Goal: Information Seeking & Learning: Learn about a topic

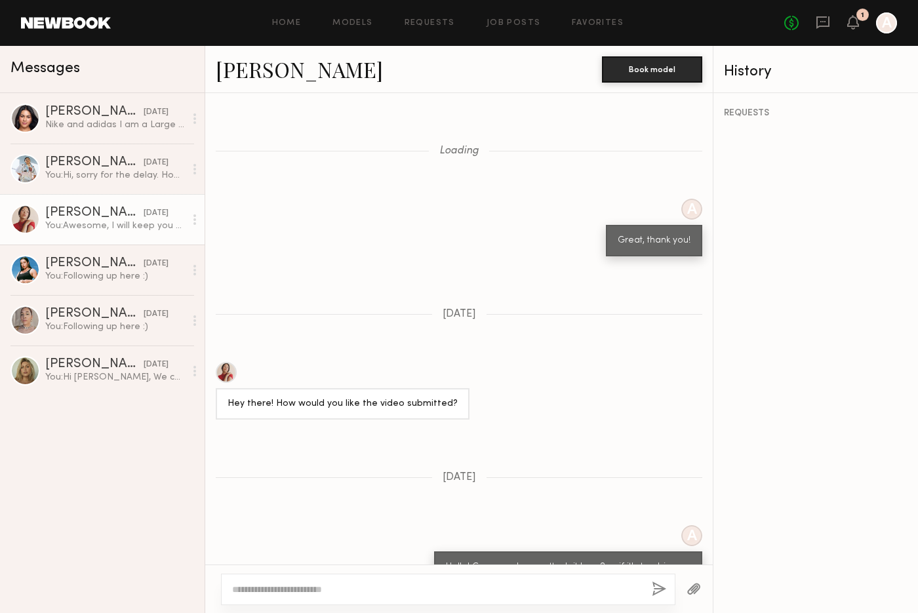
scroll to position [1133, 0]
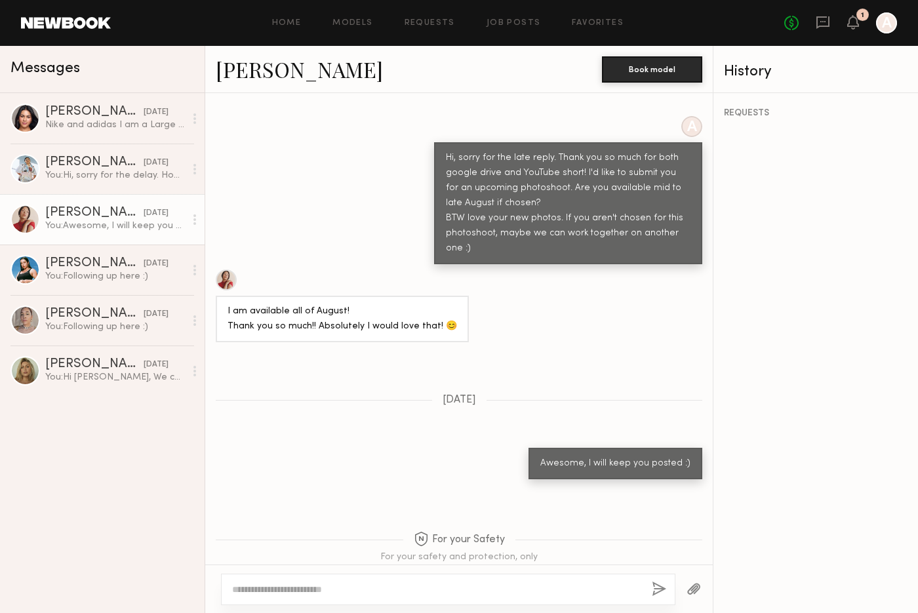
click at [41, 26] on link at bounding box center [66, 23] width 90 height 12
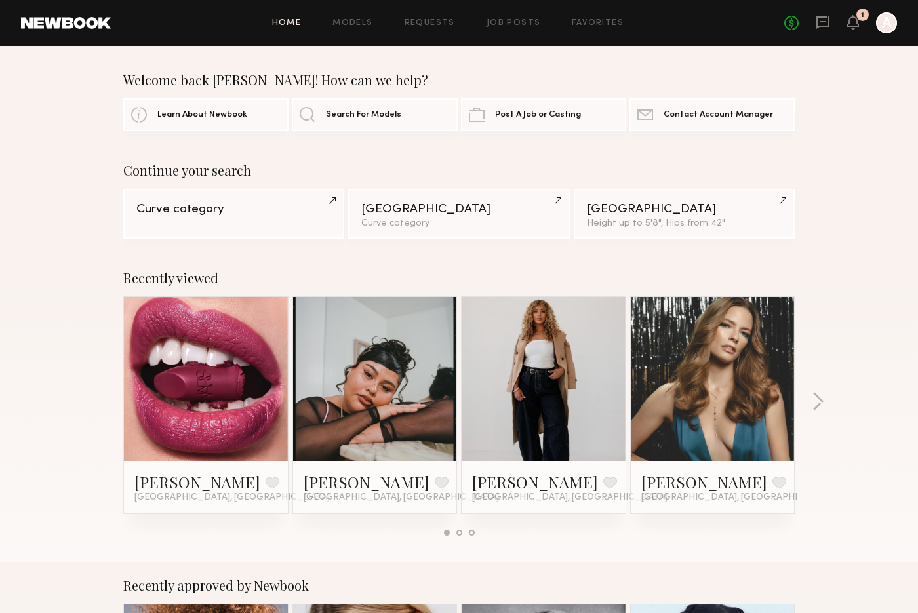
click at [825, 408] on div "Recently viewed Olivia S. Favorite Los Angeles, CA Luz F. Favorite Los Angeles,…" at bounding box center [459, 407] width 918 height 307
click at [829, 402] on div "Recently viewed Olivia S. Favorite Los Angeles, CA Luz F. Favorite Los Angeles,…" at bounding box center [459, 407] width 918 height 307
click at [825, 402] on div "Recently viewed Olivia S. Favorite Los Angeles, CA Luz F. Favorite Los Angeles,…" at bounding box center [459, 407] width 918 height 307
click at [823, 402] on button "button" at bounding box center [817, 403] width 12 height 22
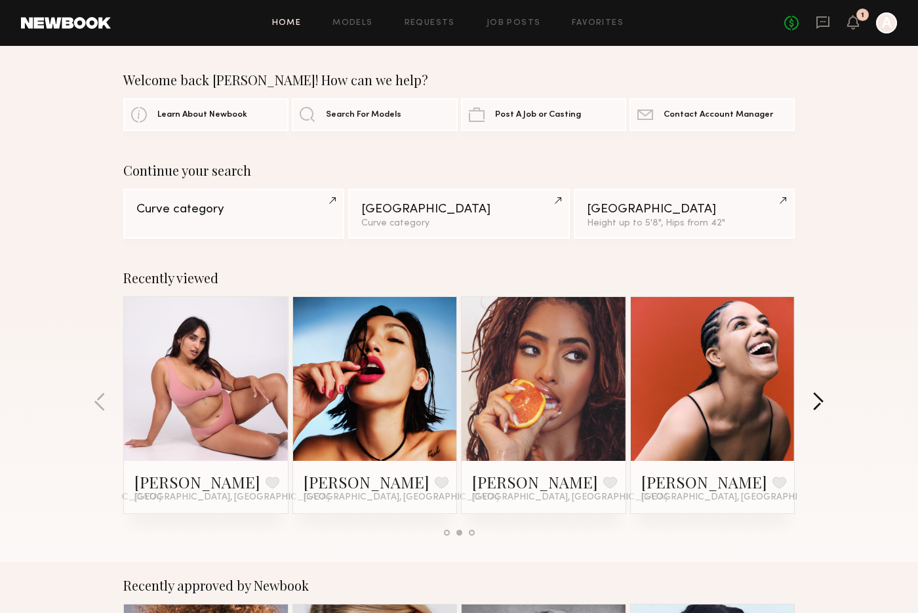
click at [813, 402] on button "button" at bounding box center [817, 403] width 12 height 22
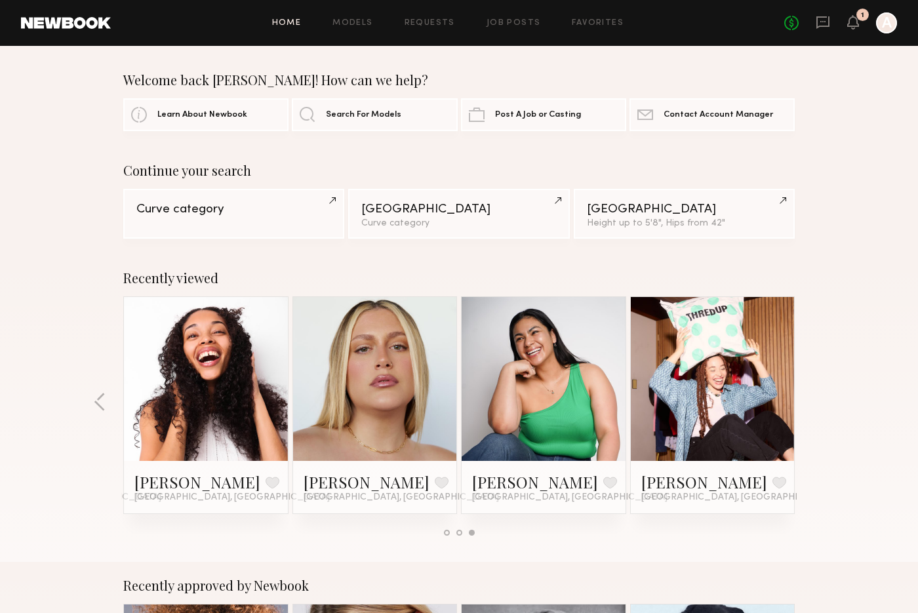
click at [813, 402] on div "Recently viewed Olivia S. Favorite Los Angeles, CA Luz F. Favorite Los Angeles,…" at bounding box center [459, 407] width 918 height 307
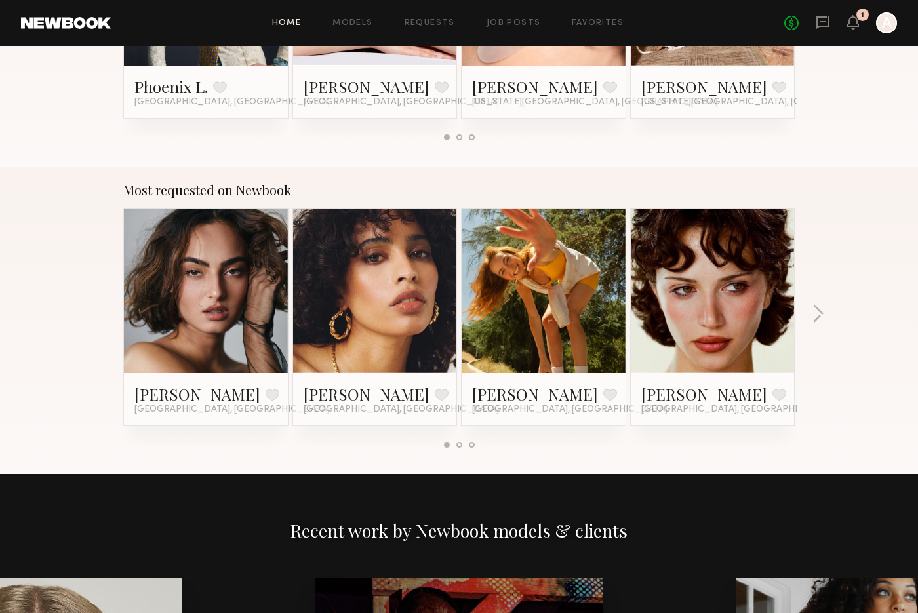
scroll to position [1003, 0]
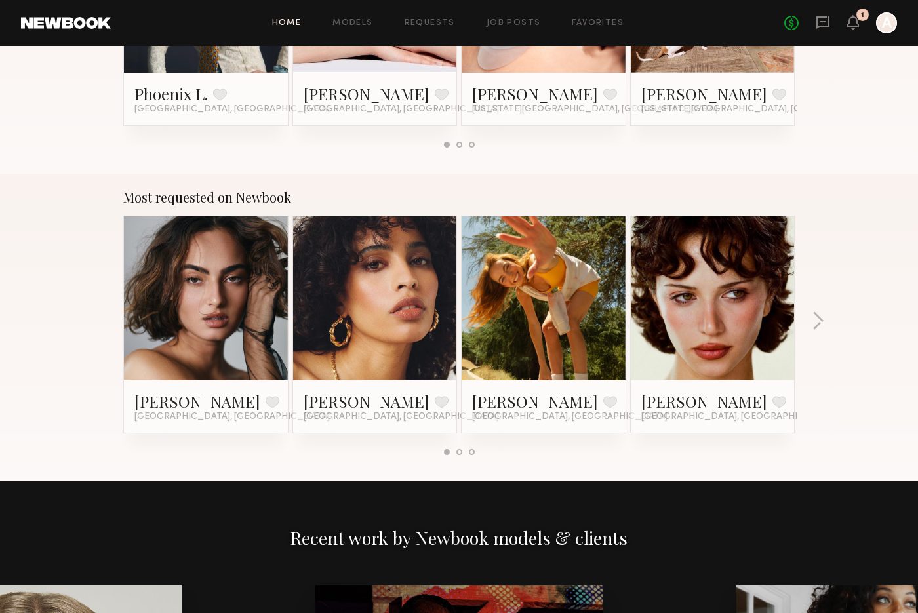
click at [355, 248] on link at bounding box center [375, 298] width 80 height 164
click at [815, 330] on button "button" at bounding box center [817, 322] width 12 height 22
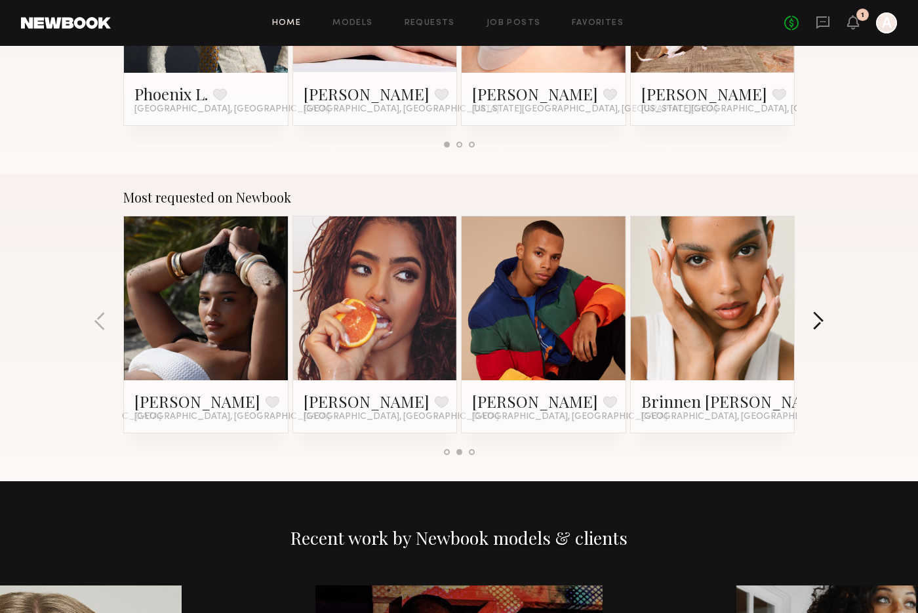
click at [815, 330] on button "button" at bounding box center [817, 322] width 12 height 22
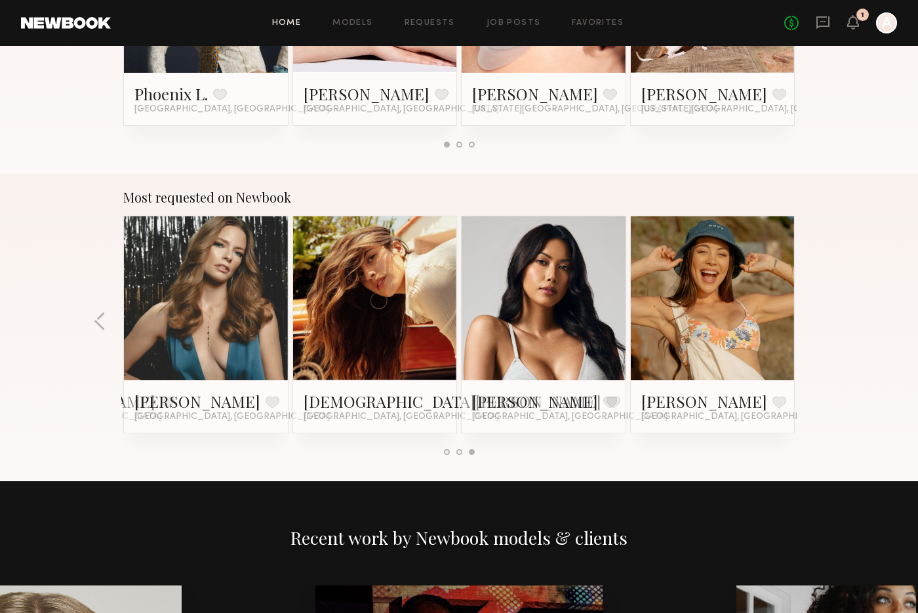
click at [815, 330] on div "Most requested on Newbook Moe S. Favorite Los Angeles, CA Jesi L. Favorite Los …" at bounding box center [459, 327] width 918 height 307
click at [718, 324] on link at bounding box center [713, 298] width 80 height 164
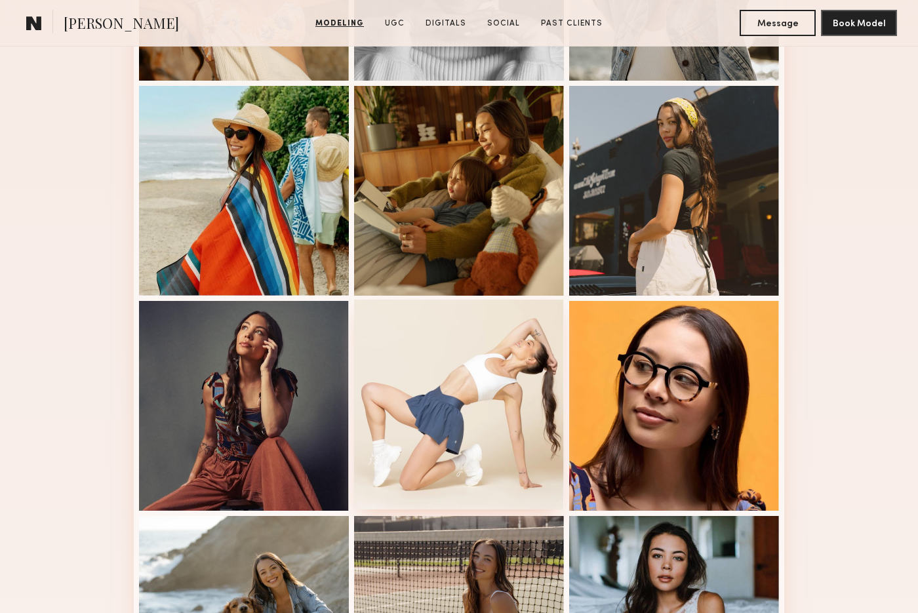
scroll to position [517, 1]
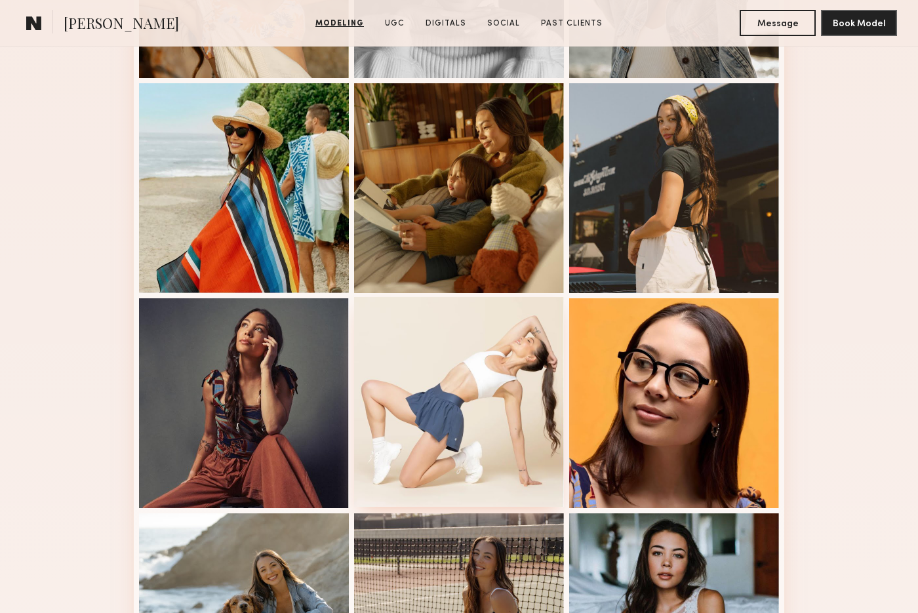
click at [511, 317] on div at bounding box center [459, 402] width 210 height 210
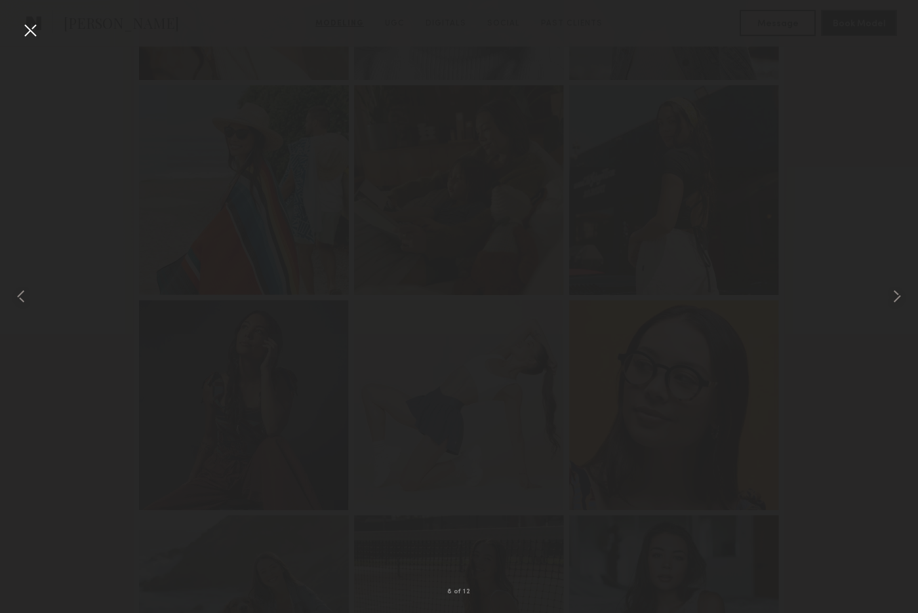
scroll to position [517, 0]
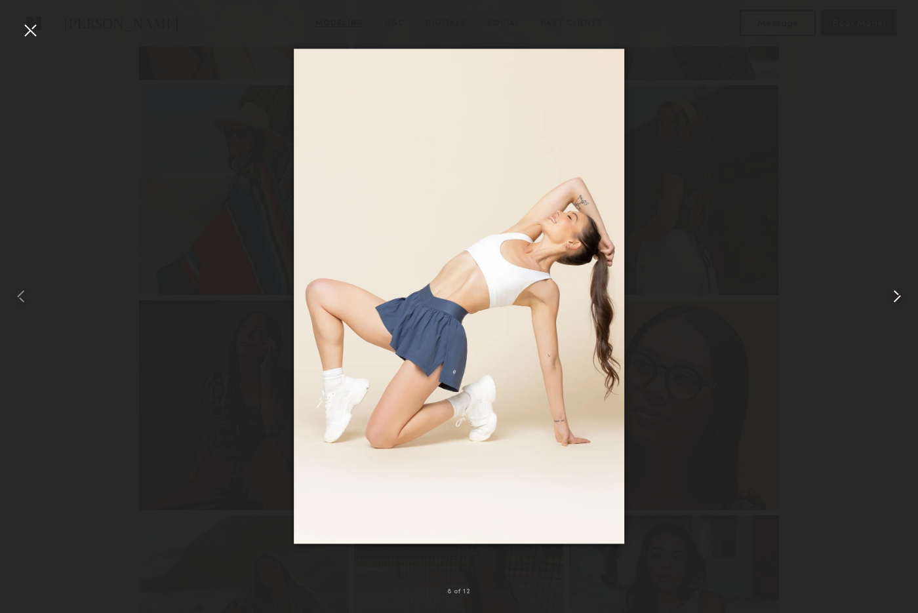
click at [901, 296] on common-icon at bounding box center [896, 296] width 21 height 21
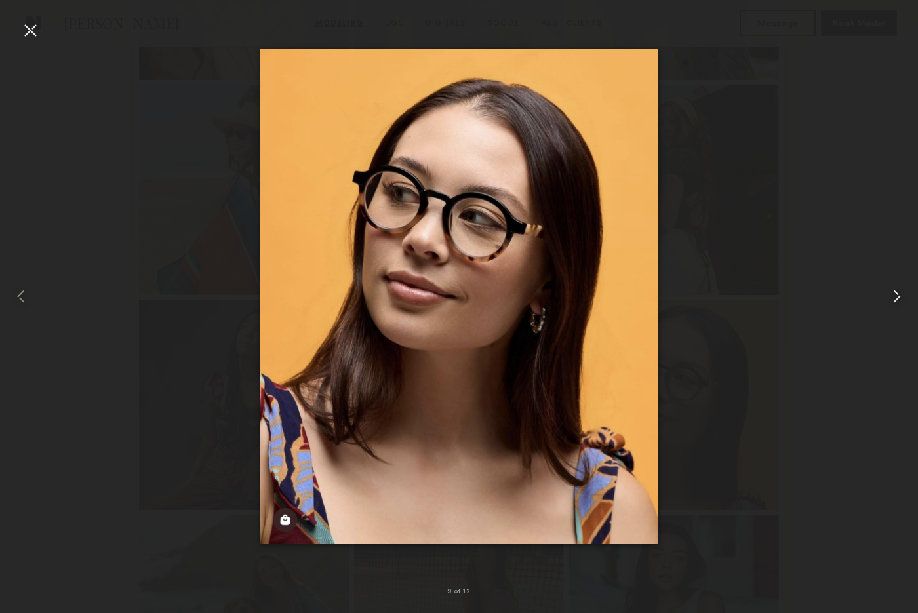
click at [901, 296] on common-icon at bounding box center [896, 296] width 21 height 21
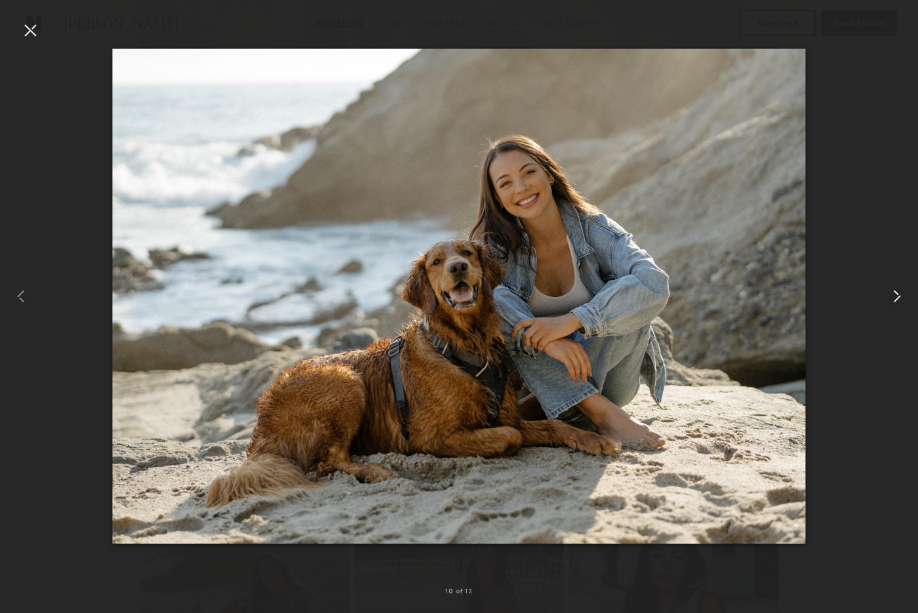
click at [901, 296] on common-icon at bounding box center [896, 296] width 21 height 21
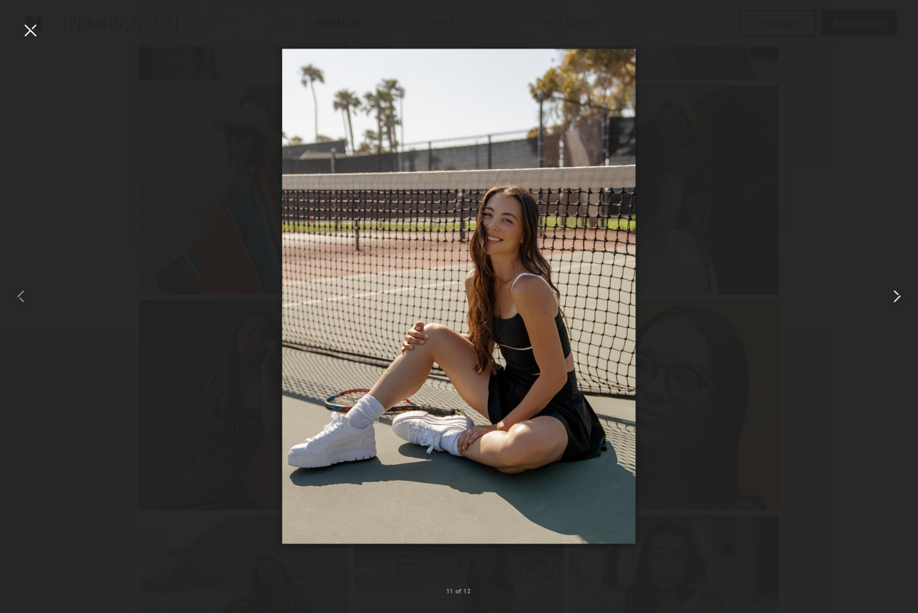
click at [901, 296] on common-icon at bounding box center [896, 296] width 21 height 21
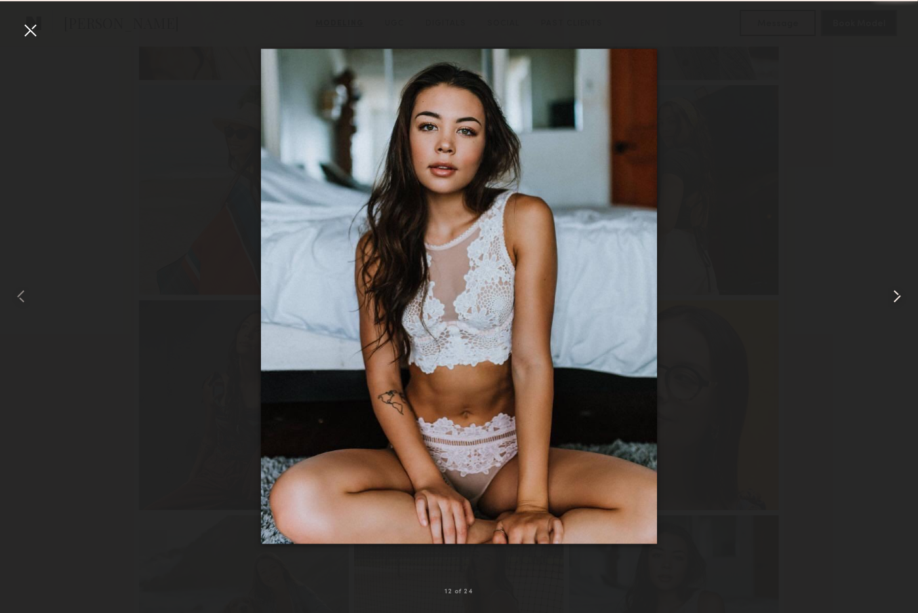
click at [901, 296] on common-icon at bounding box center [896, 296] width 21 height 21
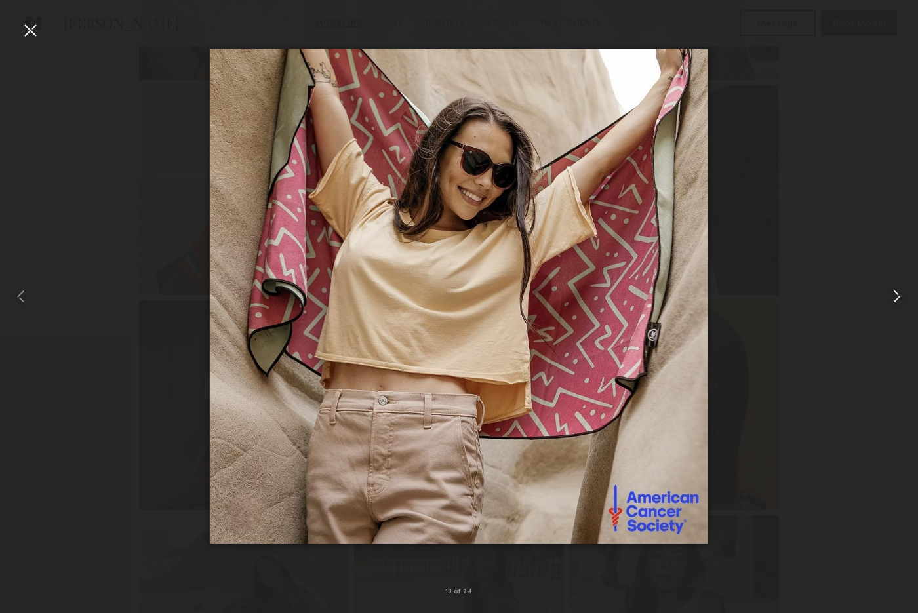
click at [901, 296] on common-icon at bounding box center [896, 296] width 21 height 21
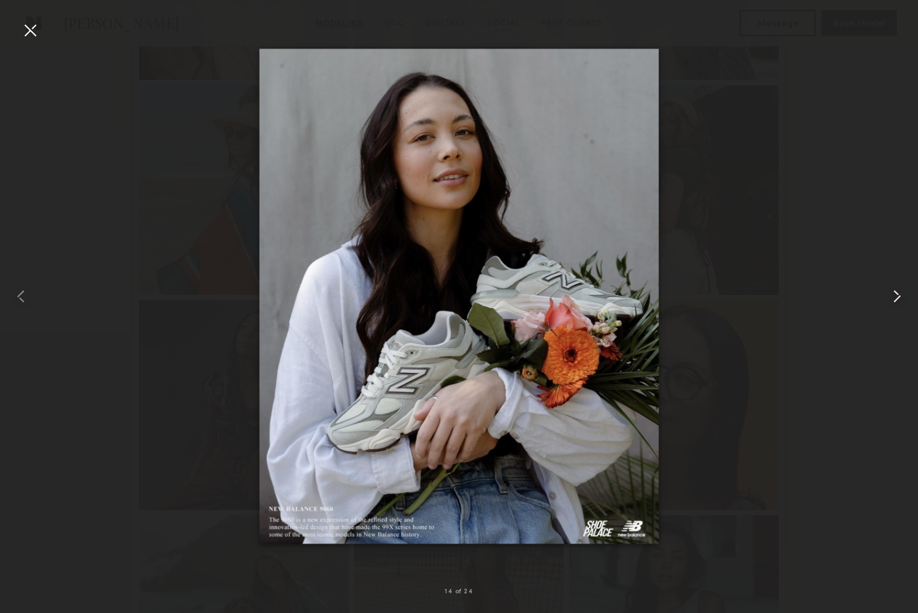
click at [901, 296] on common-icon at bounding box center [896, 296] width 21 height 21
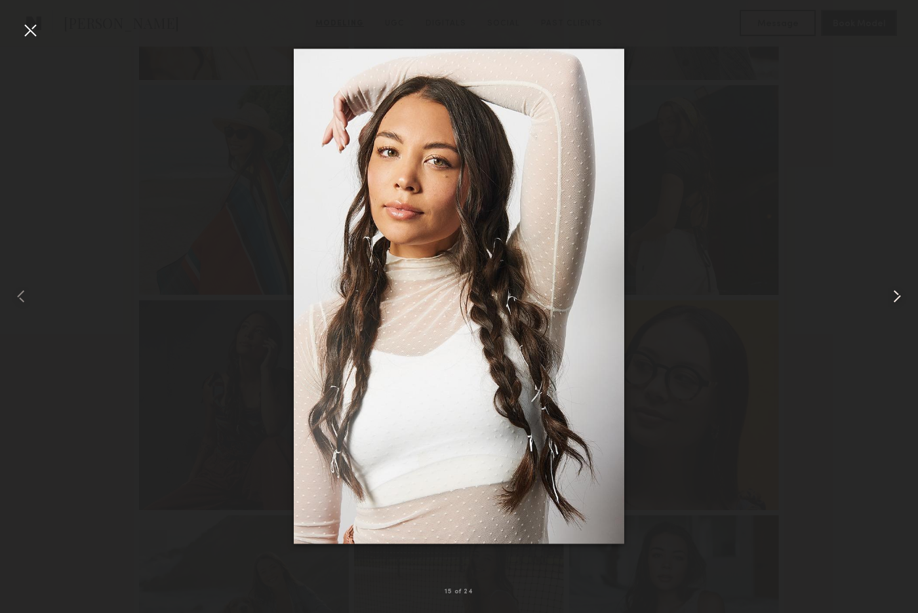
click at [901, 296] on common-icon at bounding box center [896, 296] width 21 height 21
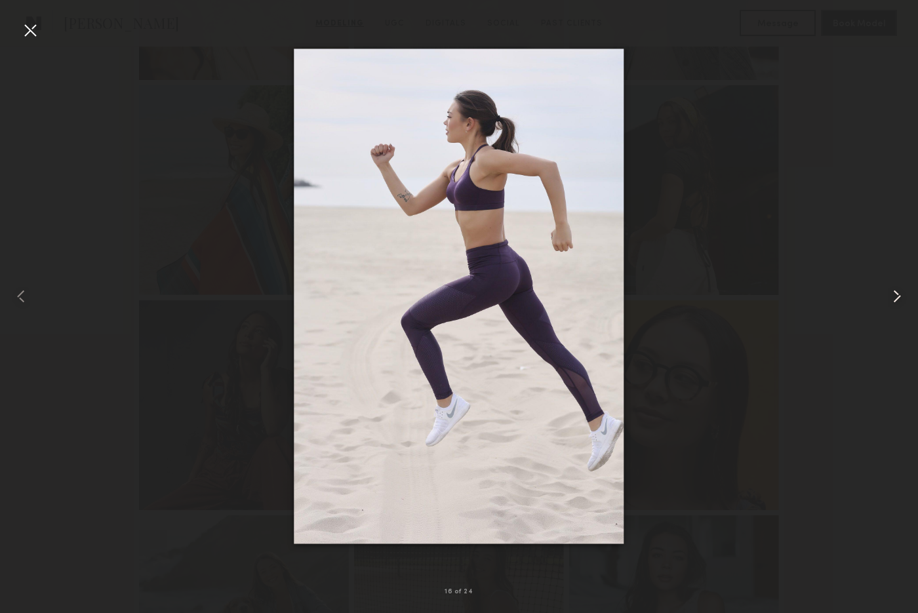
click at [901, 296] on common-icon at bounding box center [896, 296] width 21 height 21
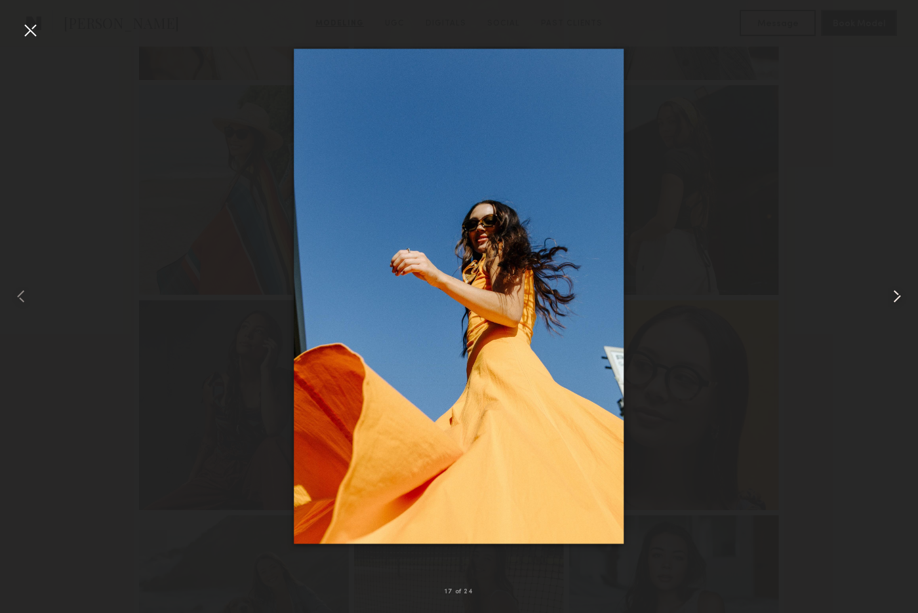
click at [901, 296] on common-icon at bounding box center [896, 296] width 21 height 21
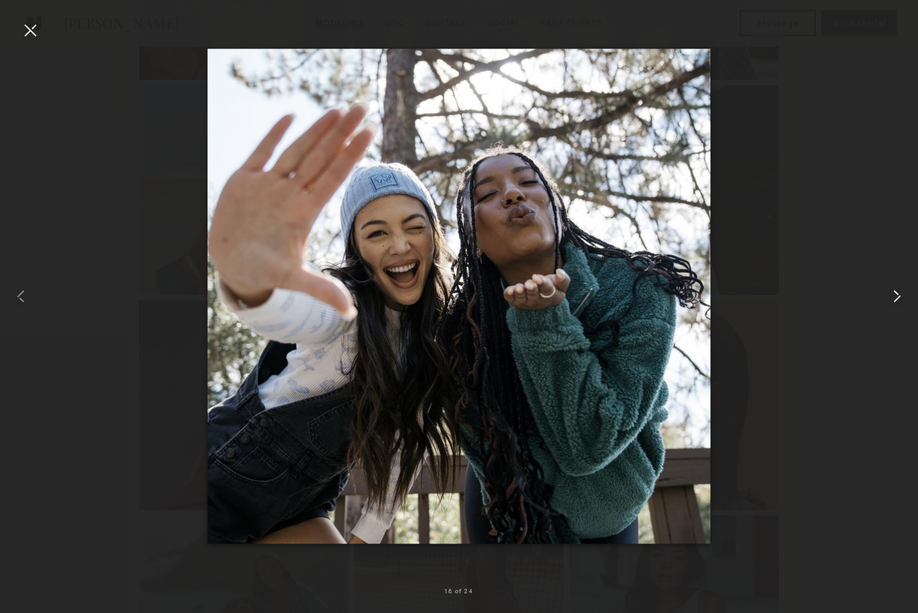
click at [901, 296] on common-icon at bounding box center [896, 296] width 21 height 21
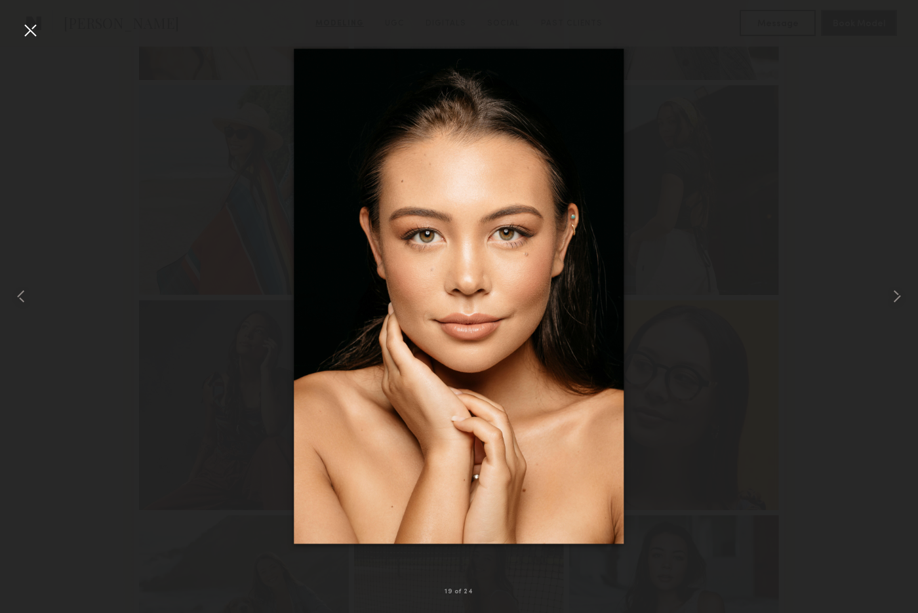
click at [132, 110] on div at bounding box center [459, 296] width 918 height 550
click at [35, 100] on div at bounding box center [18, 296] width 37 height 550
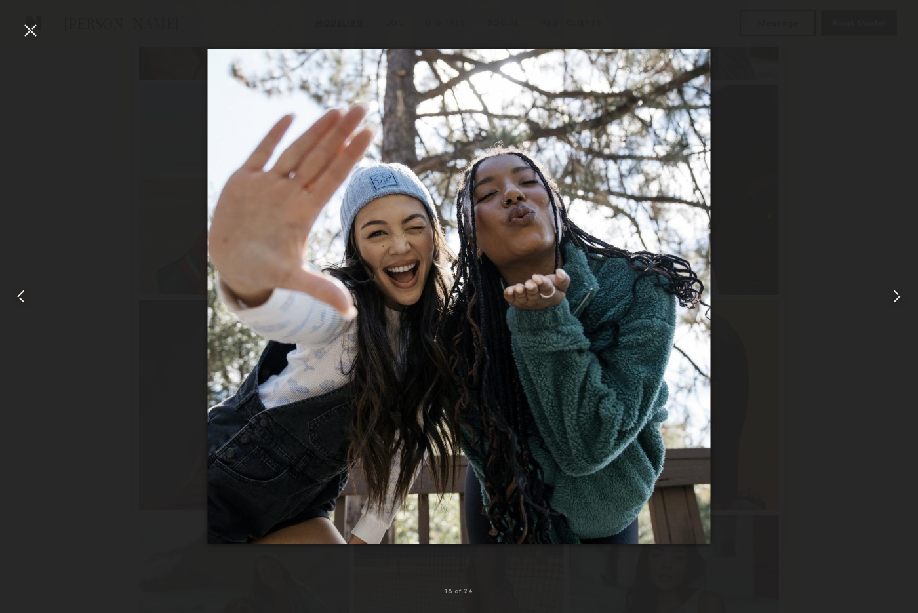
scroll to position [522, 0]
click at [31, 28] on div at bounding box center [30, 30] width 21 height 21
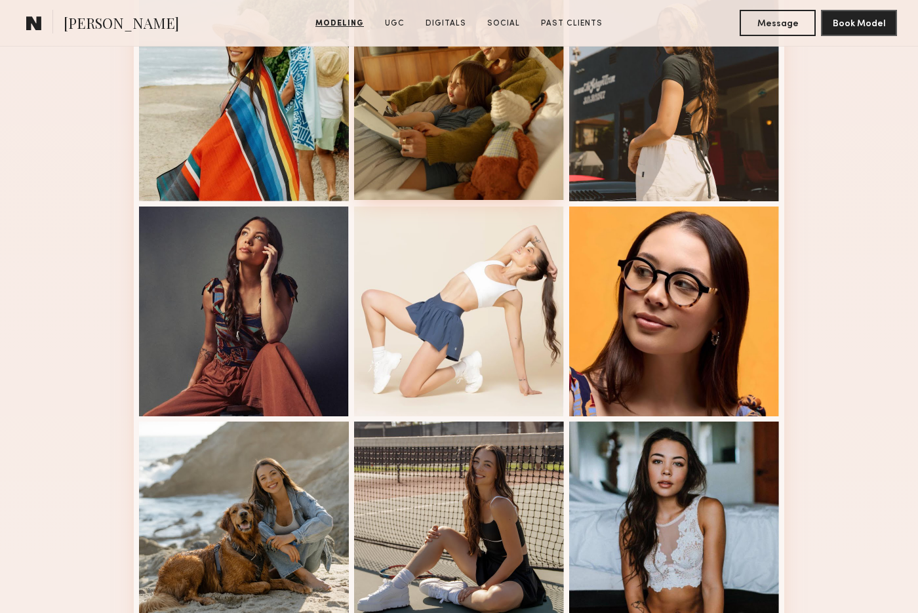
scroll to position [663, 0]
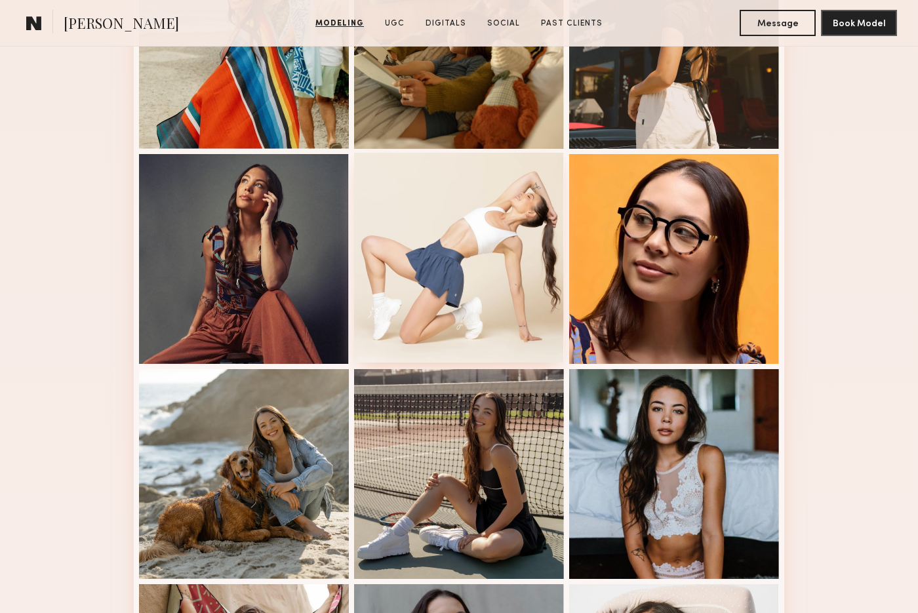
click at [427, 263] on div at bounding box center [459, 258] width 210 height 210
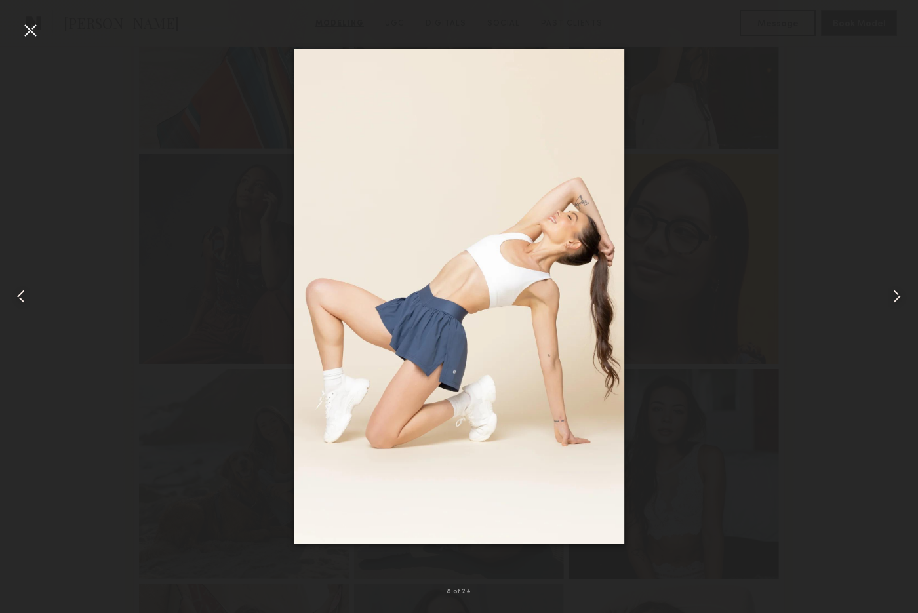
click at [853, 317] on div at bounding box center [459, 296] width 918 height 550
click at [695, 252] on div at bounding box center [459, 296] width 918 height 550
click at [888, 295] on common-icon at bounding box center [896, 296] width 21 height 21
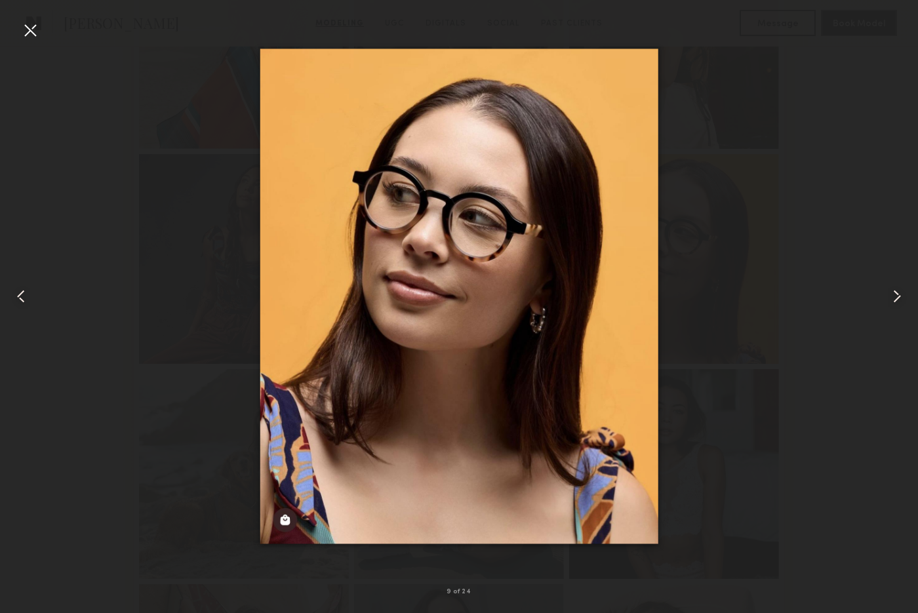
drag, startPoint x: 33, startPoint y: 31, endPoint x: 37, endPoint y: 49, distance: 18.3
click at [33, 31] on div at bounding box center [30, 30] width 21 height 21
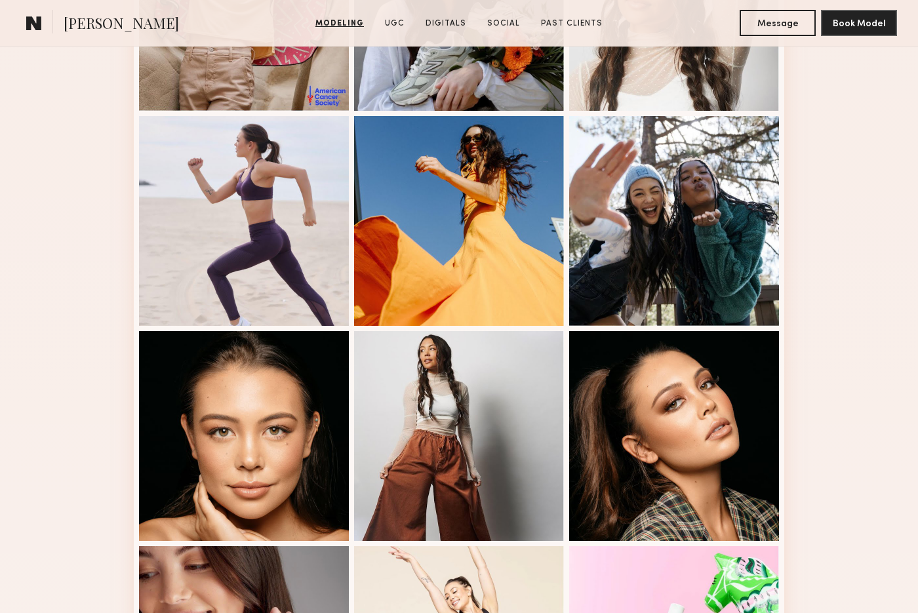
scroll to position [1337, 0]
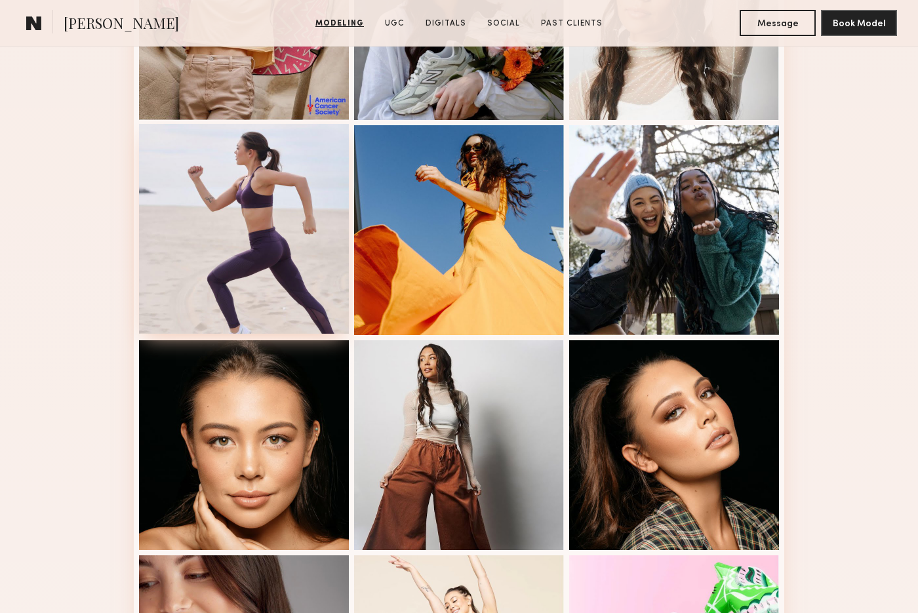
click at [285, 222] on div at bounding box center [244, 229] width 210 height 210
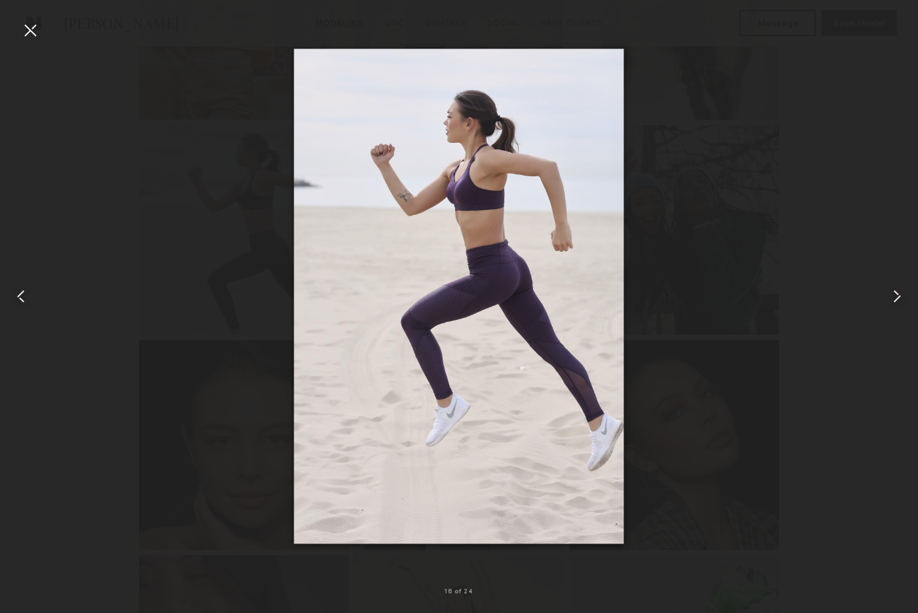
click at [32, 29] on div at bounding box center [30, 30] width 21 height 21
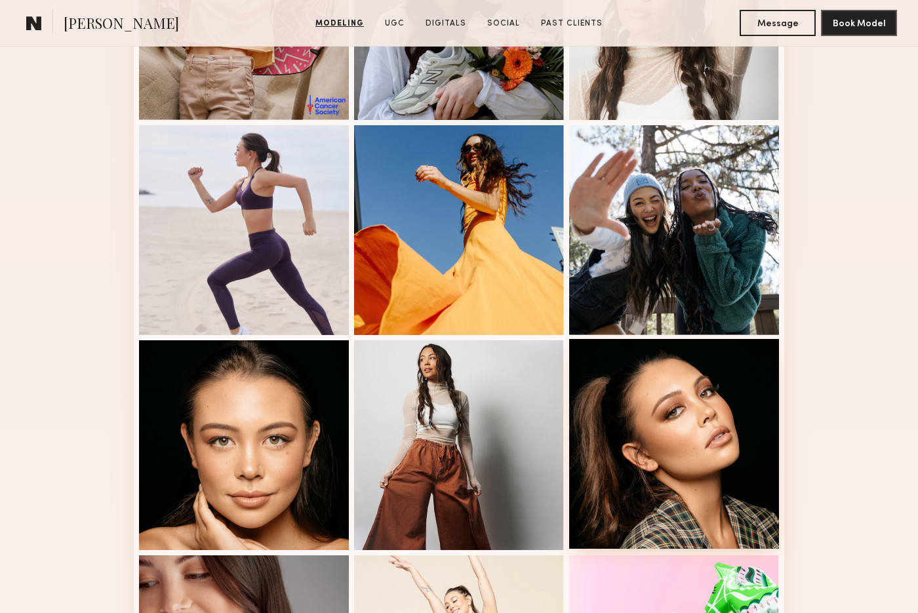
drag, startPoint x: 634, startPoint y: 421, endPoint x: 642, endPoint y: 431, distance: 12.1
click at [634, 421] on div at bounding box center [674, 444] width 210 height 210
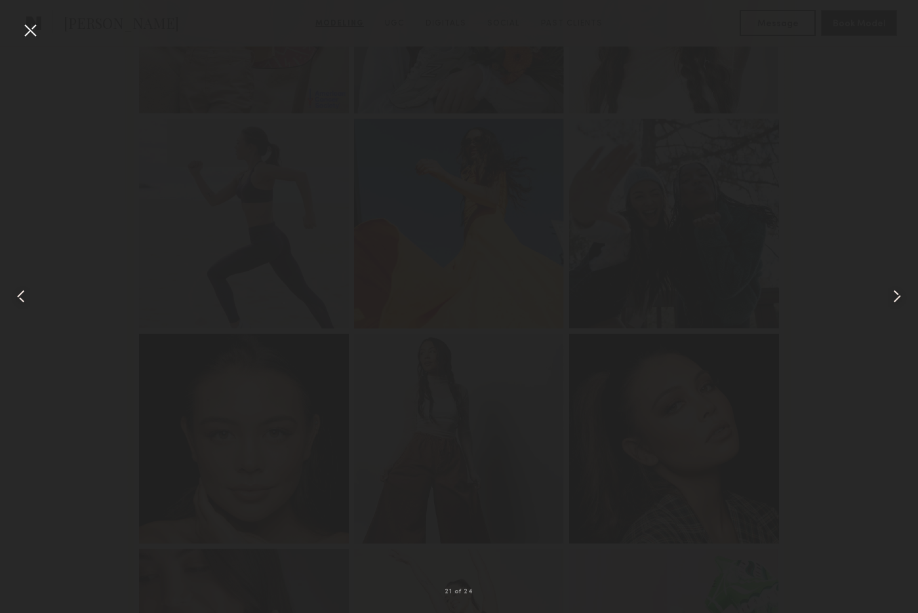
scroll to position [1348, 0]
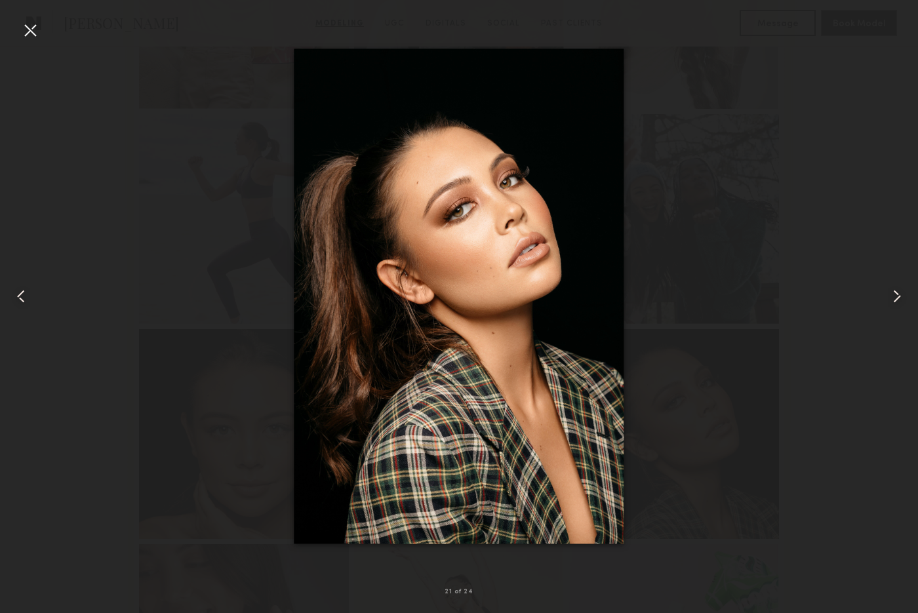
drag, startPoint x: 23, startPoint y: 27, endPoint x: 80, endPoint y: 64, distance: 67.8
click at [23, 27] on div at bounding box center [30, 30] width 21 height 21
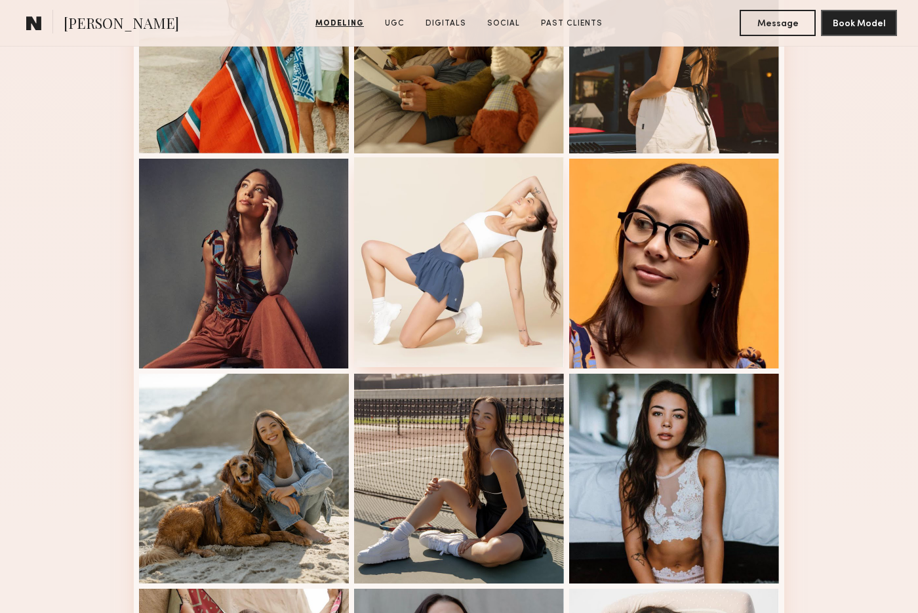
scroll to position [655, 0]
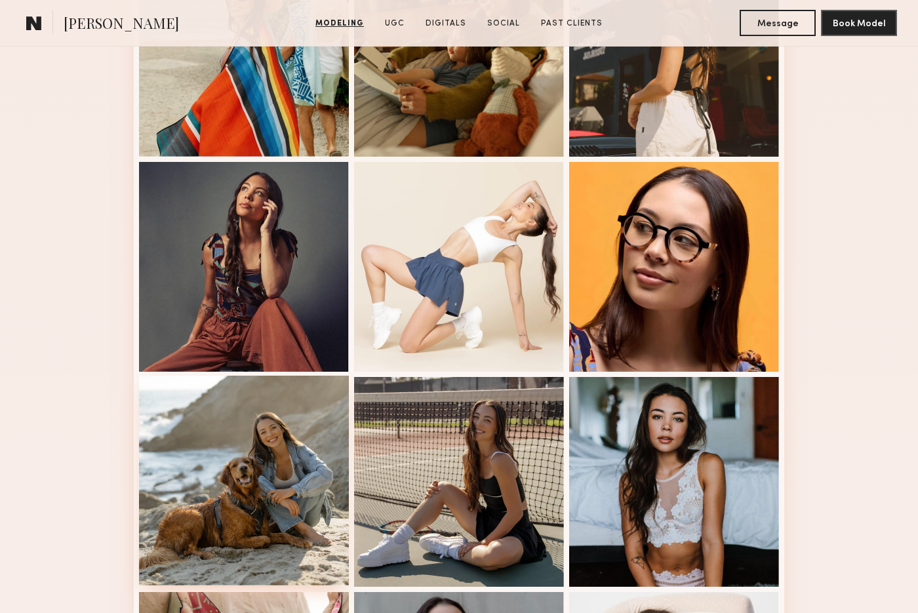
drag, startPoint x: 270, startPoint y: 368, endPoint x: 271, endPoint y: 376, distance: 8.6
click at [270, 368] on div at bounding box center [244, 267] width 210 height 210
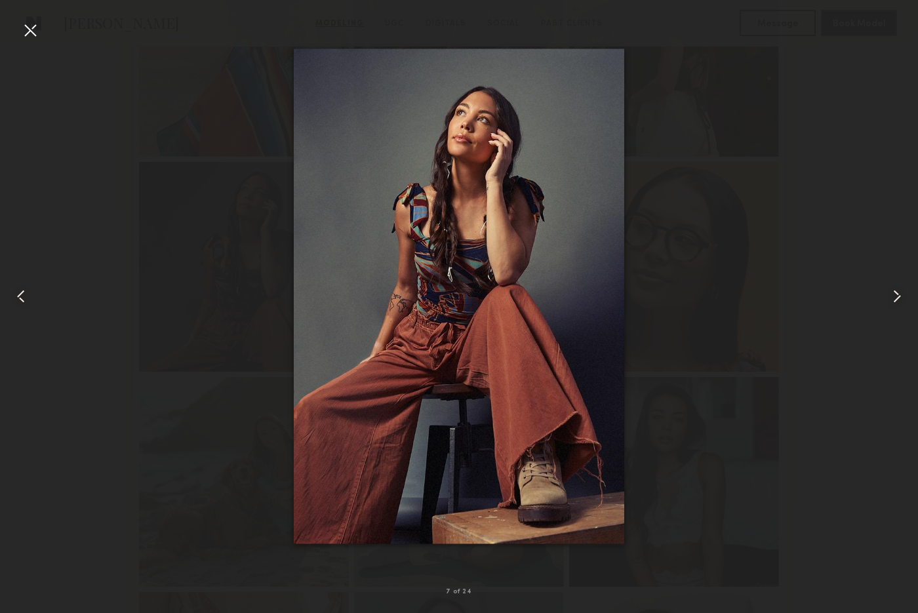
click at [271, 500] on div at bounding box center [459, 296] width 918 height 550
click at [26, 32] on div at bounding box center [30, 30] width 21 height 21
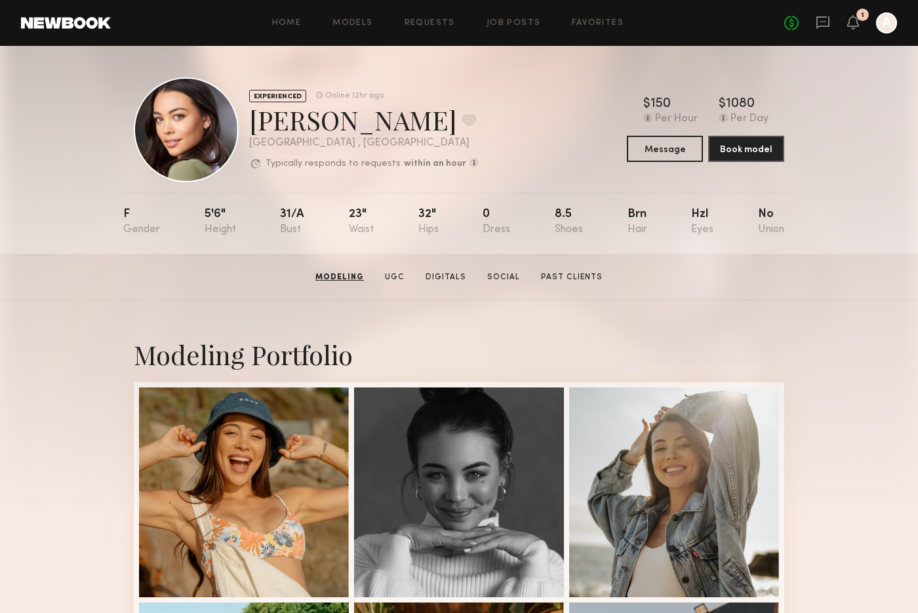
scroll to position [0, 0]
click at [478, 454] on div at bounding box center [459, 491] width 210 height 210
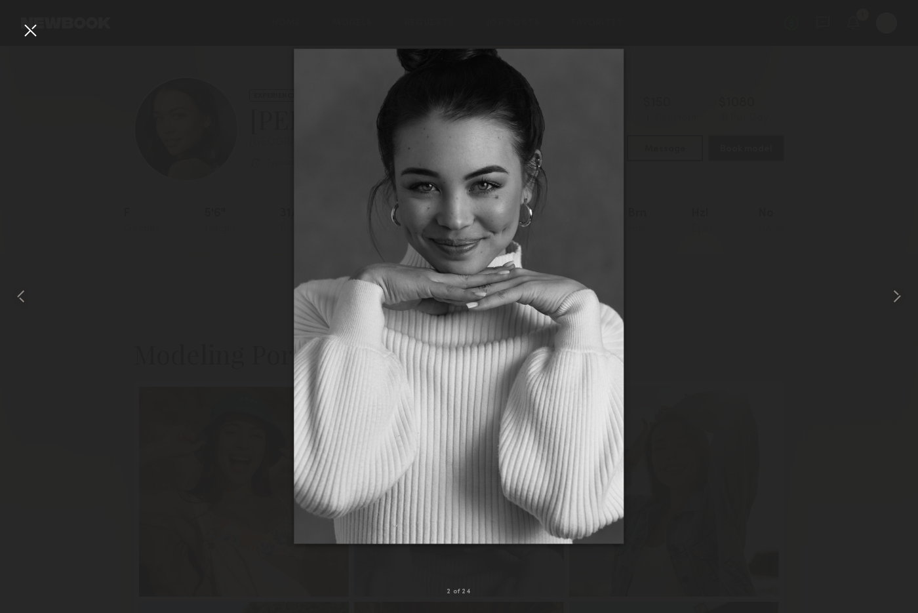
click at [29, 37] on div at bounding box center [30, 30] width 21 height 21
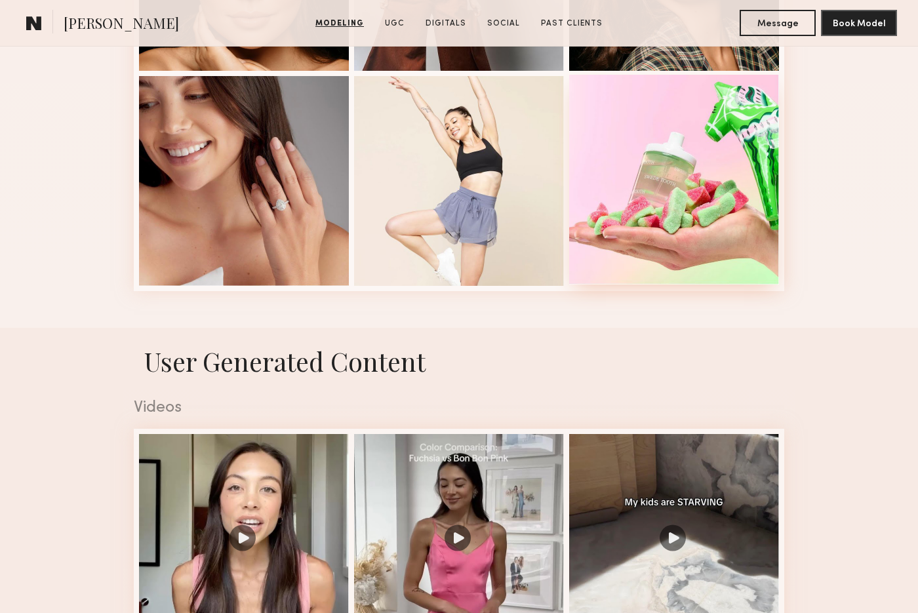
scroll to position [1820, 0]
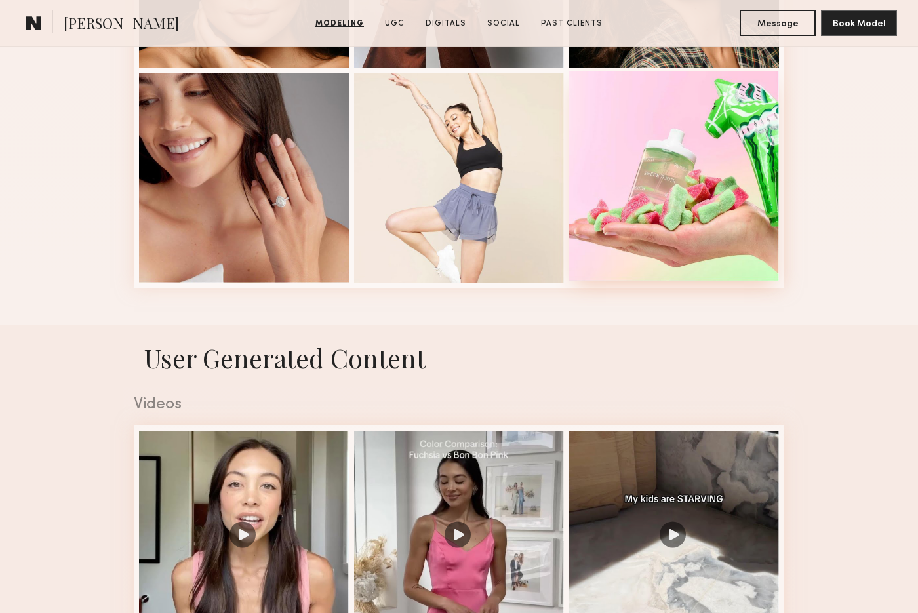
click at [665, 187] on div at bounding box center [674, 176] width 210 height 210
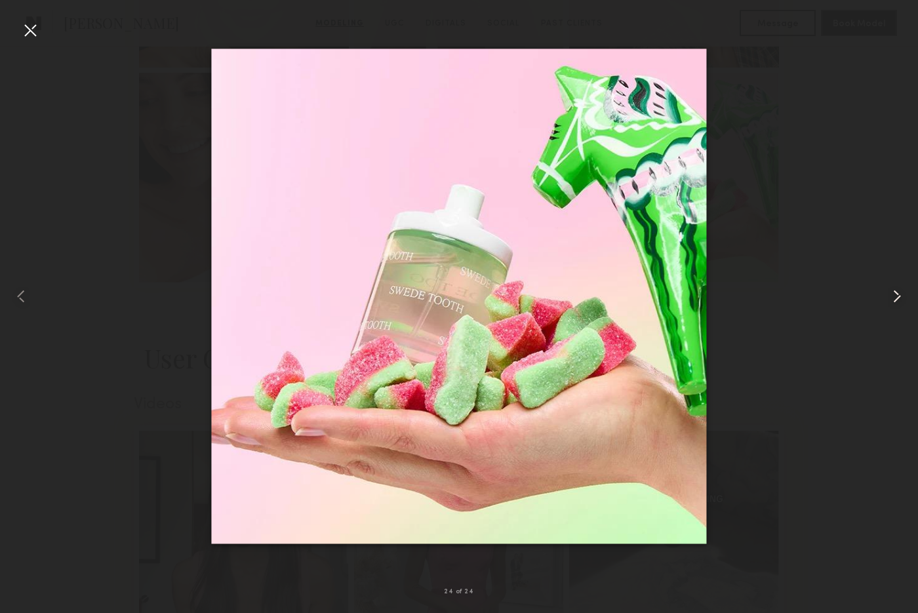
click at [891, 293] on common-icon at bounding box center [896, 296] width 21 height 21
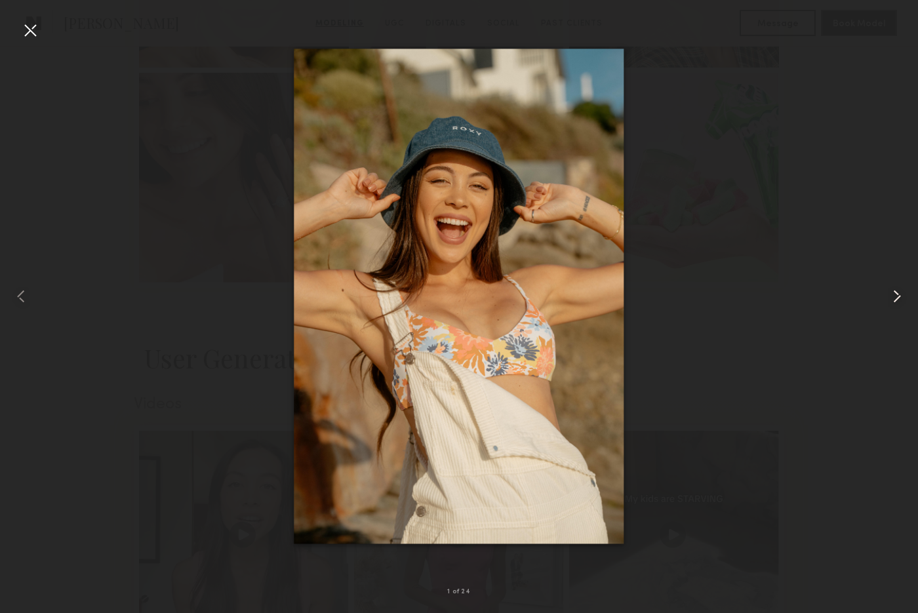
click at [891, 293] on common-icon at bounding box center [896, 296] width 21 height 21
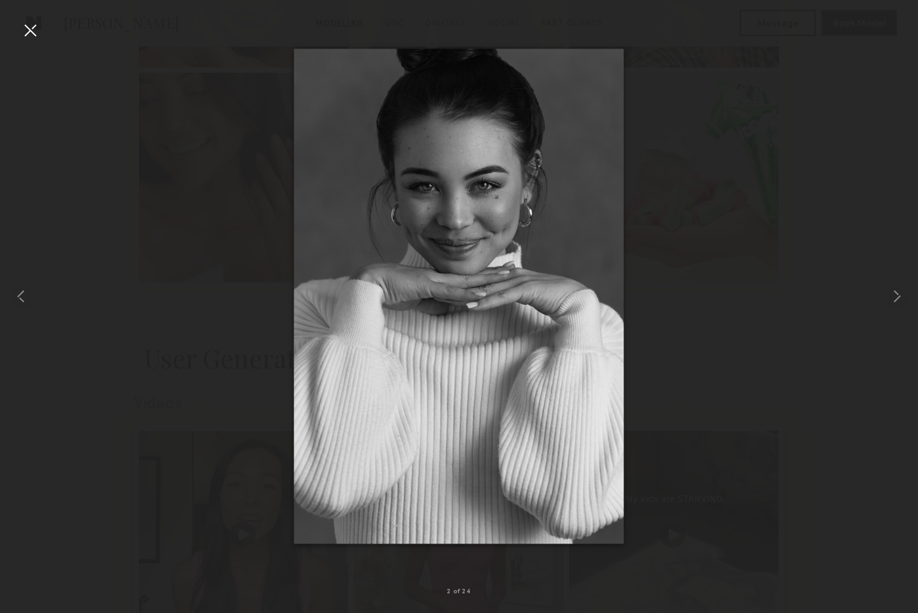
click at [35, 39] on div at bounding box center [30, 30] width 21 height 21
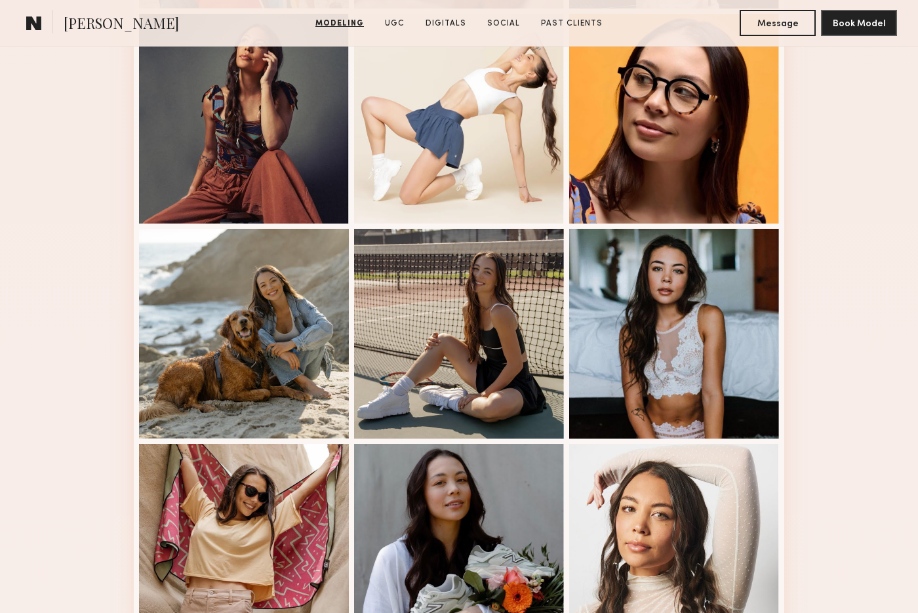
scroll to position [1236, 0]
